Goal: Task Accomplishment & Management: Use online tool/utility

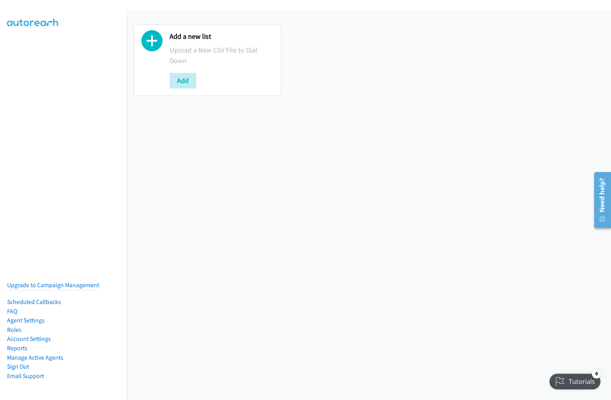
click at [306, 24] on div "Add a new list Upload a New CSV File to Dial Down Add" at bounding box center [369, 60] width 484 height 85
click at [369, 205] on div "Add a new list Upload a New CSV File to Dial Down Add" at bounding box center [369, 205] width 484 height 389
click at [366, 60] on div "Add a new list Upload a New CSV File to Dial Down Add" at bounding box center [369, 60] width 484 height 85
click at [206, 60] on p "Upload a New CSV File to Dial Down" at bounding box center [222, 55] width 104 height 21
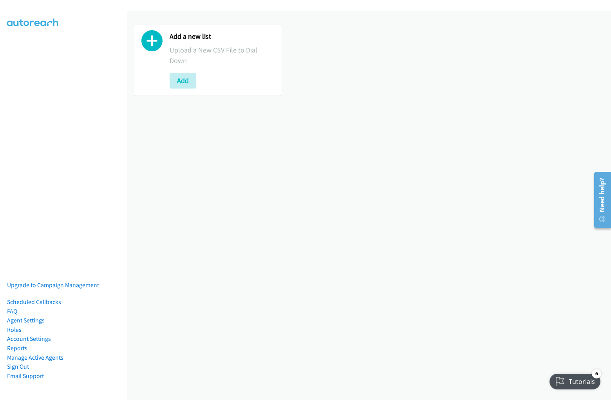
click at [206, 60] on p "Upload a New CSV File to Dial Down" at bounding box center [222, 55] width 104 height 21
click at [152, 60] on div at bounding box center [151, 60] width 21 height 56
click at [221, 60] on p "Upload a New CSV File to Dial Down" at bounding box center [222, 55] width 104 height 21
click at [221, 80] on div "Add" at bounding box center [222, 81] width 104 height 16
